Goal: Check status: Check status

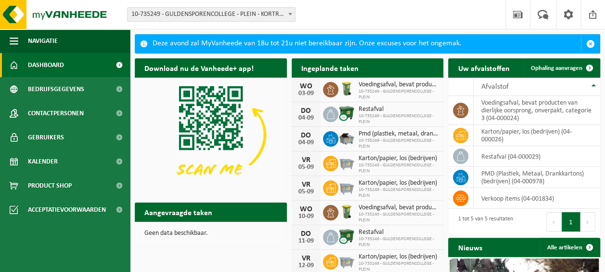
click at [406, 84] on span "Bekijk uw kalender" at bounding box center [401, 87] width 50 height 6
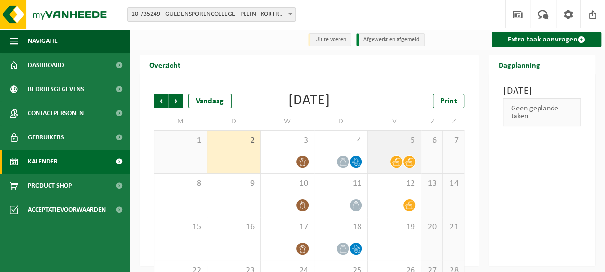
click at [397, 161] on icon at bounding box center [396, 161] width 8 height 8
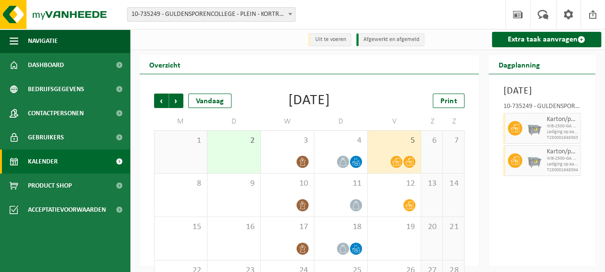
click at [397, 161] on icon at bounding box center [396, 161] width 8 height 8
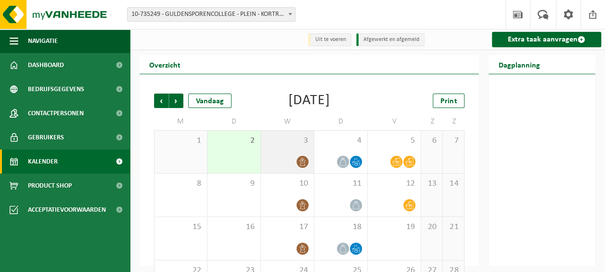
click at [301, 147] on div "3" at bounding box center [287, 151] width 53 height 42
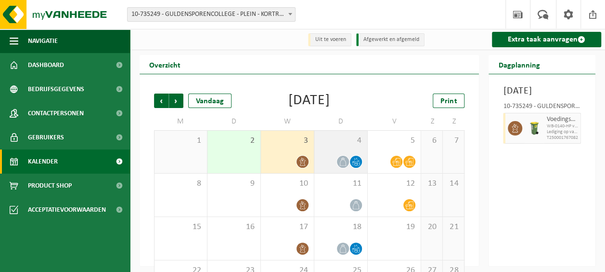
click at [343, 149] on div "4" at bounding box center [340, 151] width 53 height 42
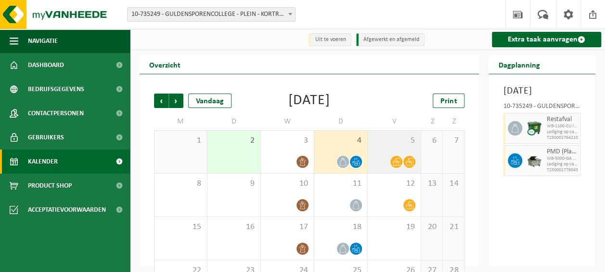
click at [406, 158] on icon at bounding box center [409, 161] width 8 height 8
